Goal: Find specific page/section: Find specific page/section

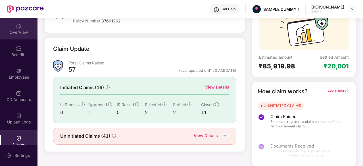
click at [18, 30] on div "OverView" at bounding box center [18, 33] width 37 height 6
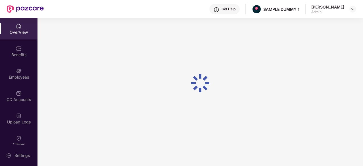
scroll to position [18, 0]
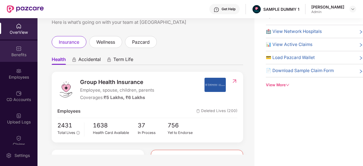
click at [27, 53] on div "Benefits" at bounding box center [18, 55] width 37 height 6
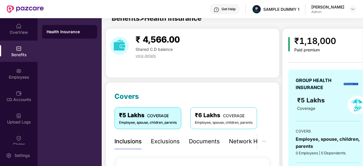
scroll to position [56, 0]
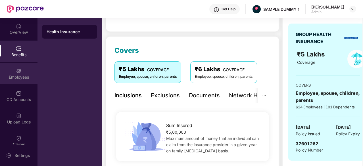
click at [16, 80] on div "Employees" at bounding box center [18, 77] width 37 height 6
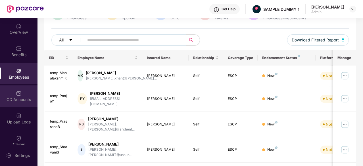
click at [18, 104] on div "CD Accounts" at bounding box center [18, 95] width 37 height 21
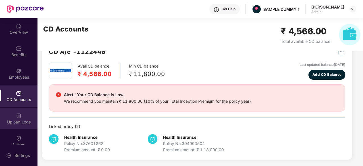
click at [17, 121] on div "Upload Logs" at bounding box center [18, 122] width 37 height 6
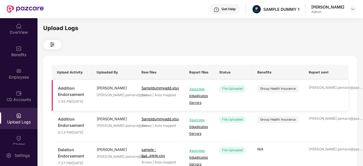
scroll to position [23, 0]
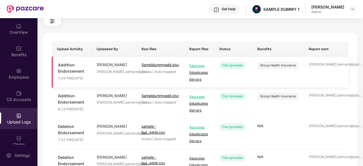
click at [195, 69] on span "3 success" at bounding box center [199, 65] width 20 height 5
click at [198, 69] on span "3 success" at bounding box center [199, 65] width 20 height 5
click at [208, 25] on div at bounding box center [200, 21] width 314 height 10
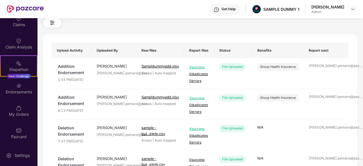
scroll to position [0, 0]
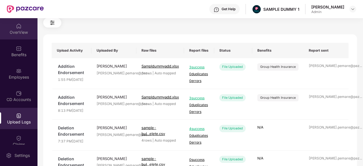
click at [11, 28] on div "OverView" at bounding box center [18, 28] width 37 height 21
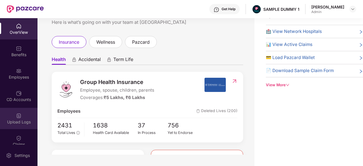
click at [24, 110] on div "Upload Logs" at bounding box center [18, 118] width 37 height 21
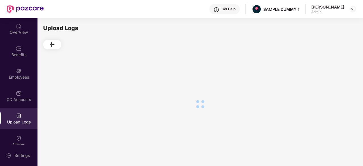
scroll to position [0, 0]
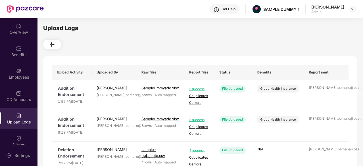
click at [52, 47] on img at bounding box center [52, 44] width 7 height 7
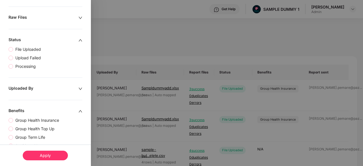
scroll to position [165, 0]
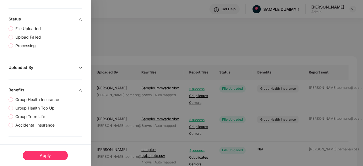
click at [54, 153] on div "Apply" at bounding box center [45, 156] width 45 height 10
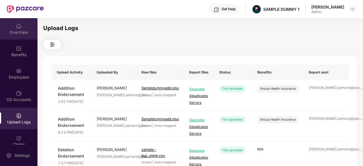
click at [22, 34] on div "OverView" at bounding box center [18, 33] width 37 height 6
